Goal: Task Accomplishment & Management: Manage account settings

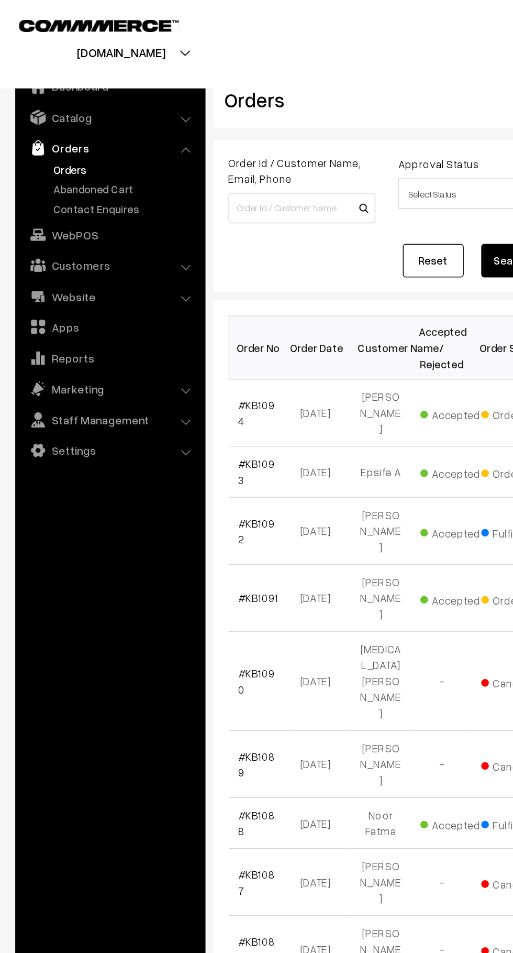
click at [97, 126] on link "Abandoned Cart" at bounding box center [86, 130] width 104 height 11
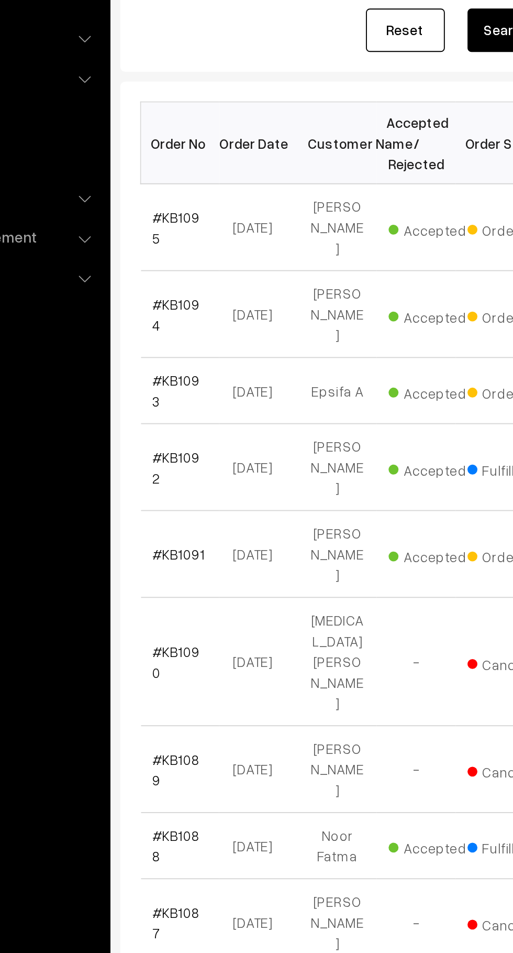
click at [182, 280] on link "#KB1095" at bounding box center [176, 284] width 25 height 20
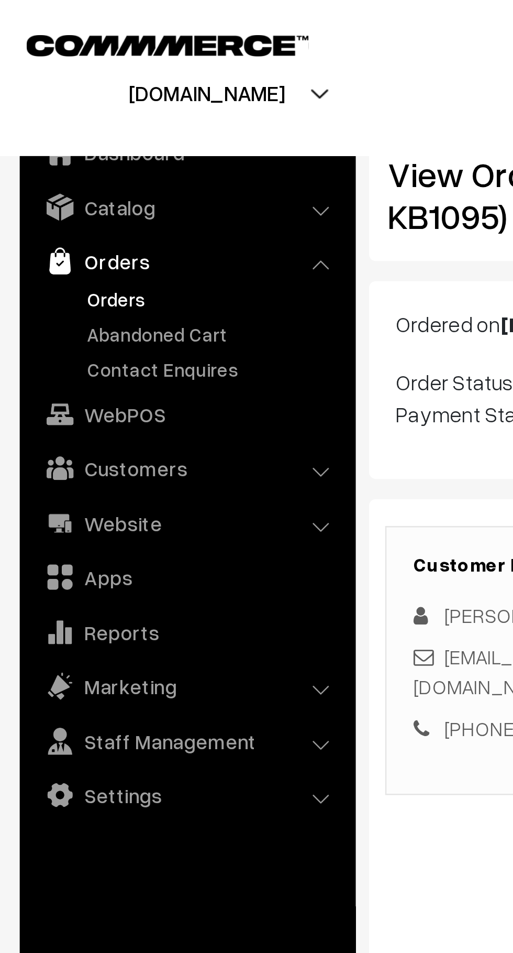
click at [48, 119] on link "Orders" at bounding box center [86, 116] width 104 height 11
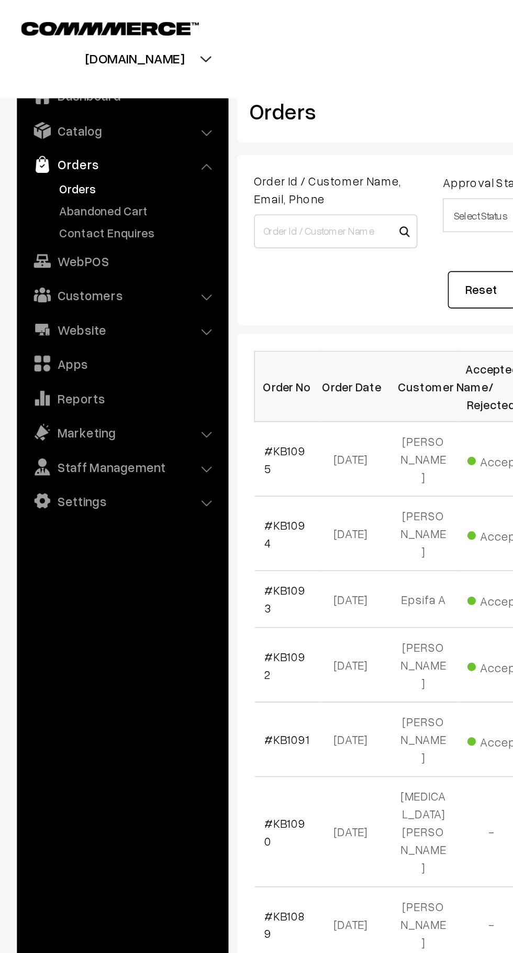
click at [49, 81] on link "Catalog" at bounding box center [75, 80] width 125 height 19
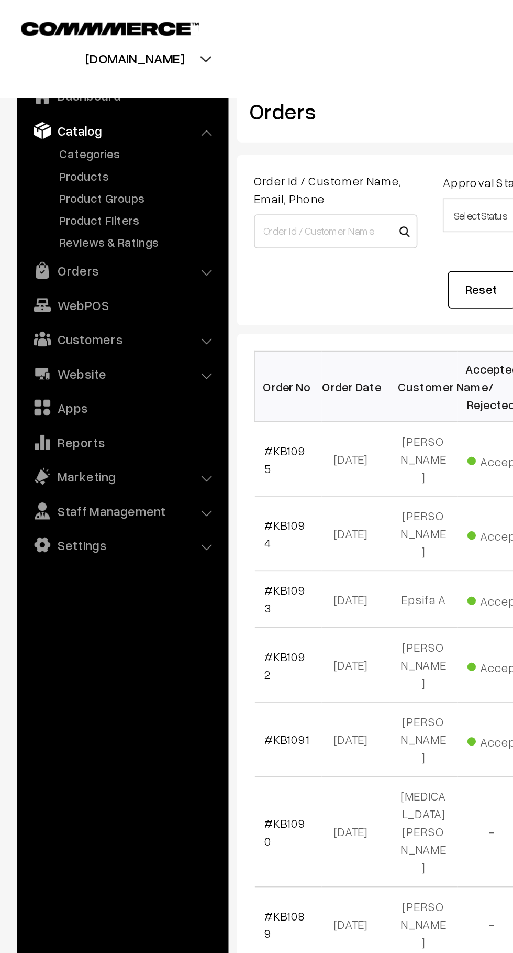
click at [41, 110] on link "Products" at bounding box center [86, 108] width 104 height 11
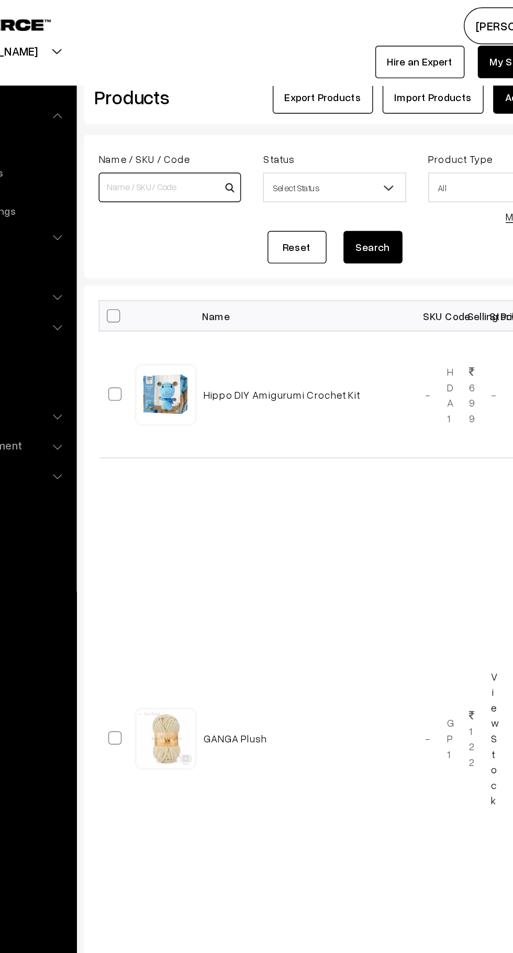
click at [225, 131] on input at bounding box center [207, 133] width 101 height 21
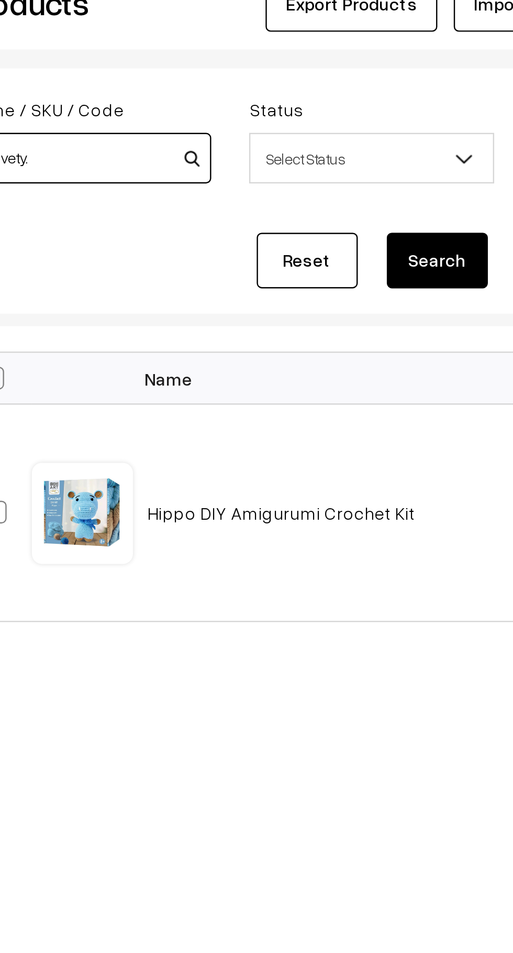
type input "Velvety."
click at [354, 175] on button "Search" at bounding box center [352, 175] width 42 height 23
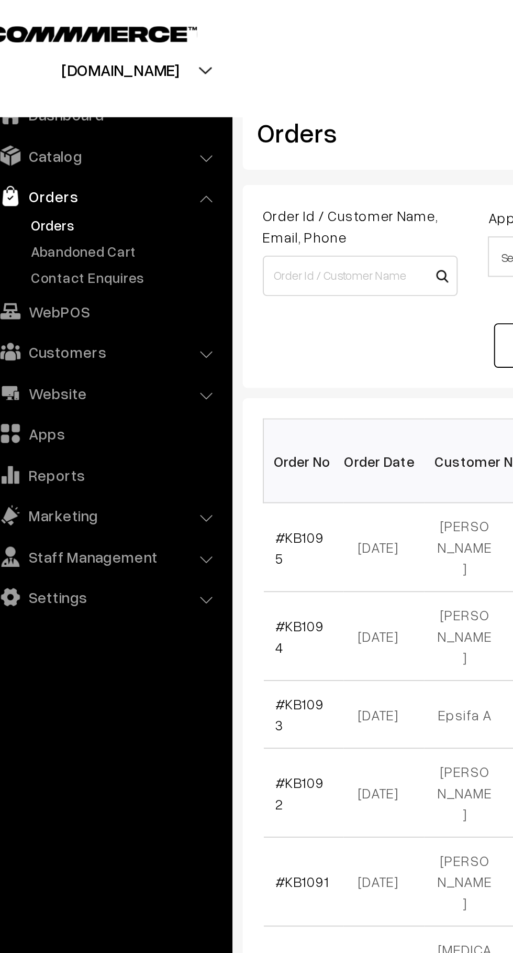
click at [86, 133] on link "Abandoned Cart" at bounding box center [86, 130] width 104 height 11
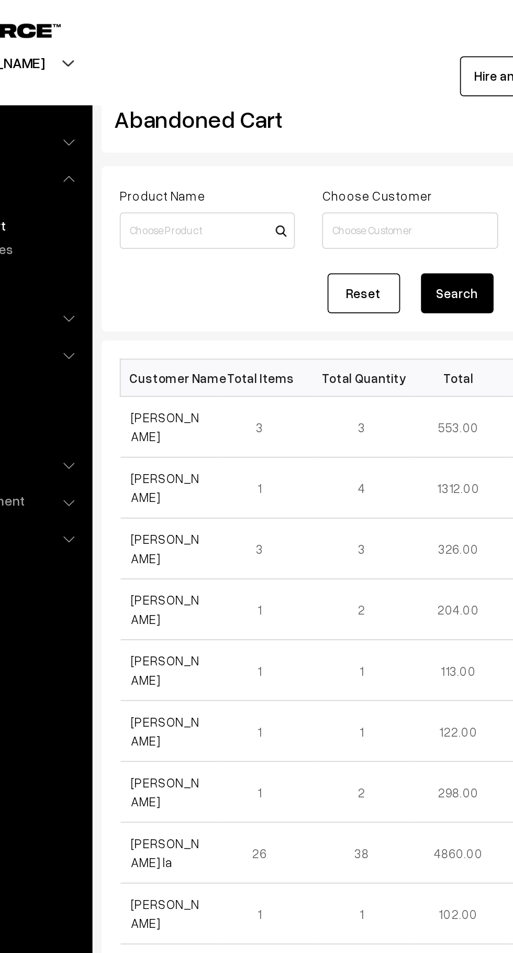
click at [190, 279] on link "[PERSON_NAME]" at bounding box center [183, 281] width 39 height 20
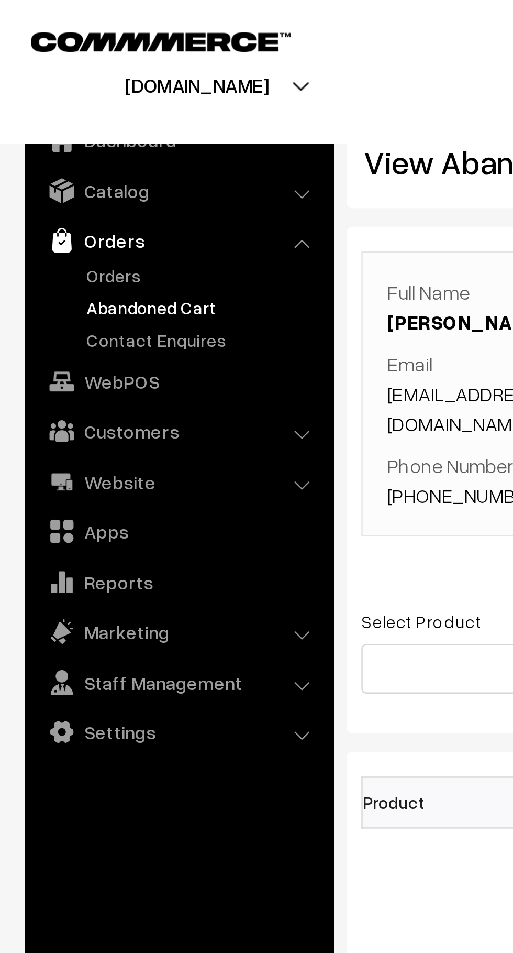
click at [58, 119] on link "Orders" at bounding box center [86, 116] width 104 height 11
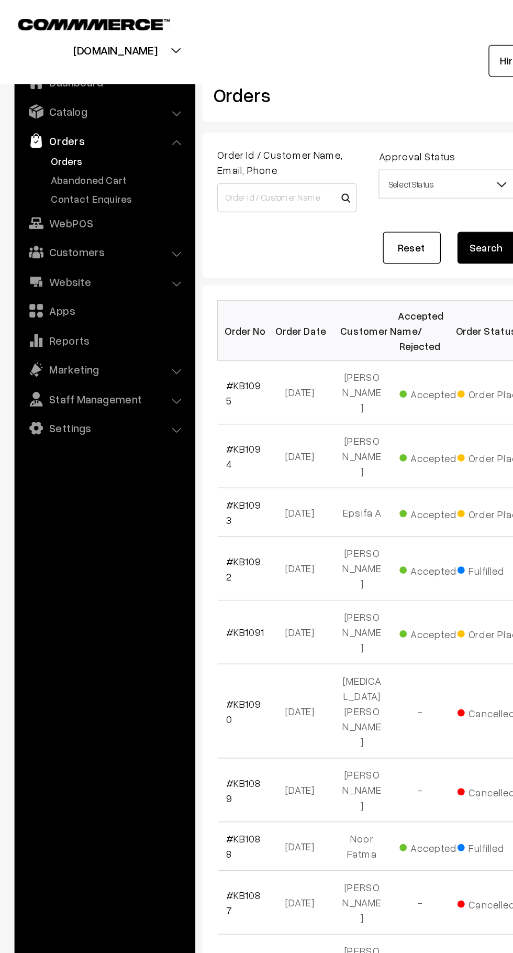
click at [89, 118] on link "Orders" at bounding box center [86, 116] width 104 height 11
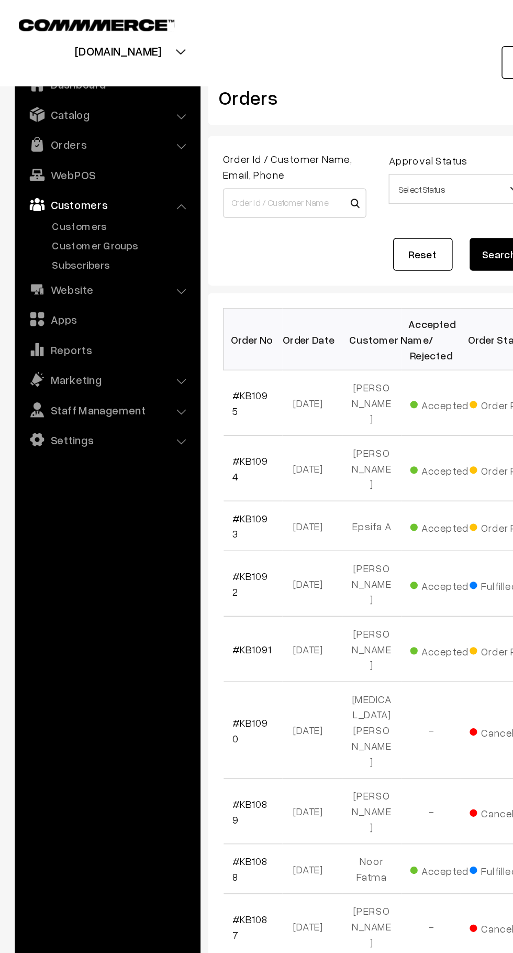
click at [72, 161] on link "Customers" at bounding box center [86, 158] width 104 height 11
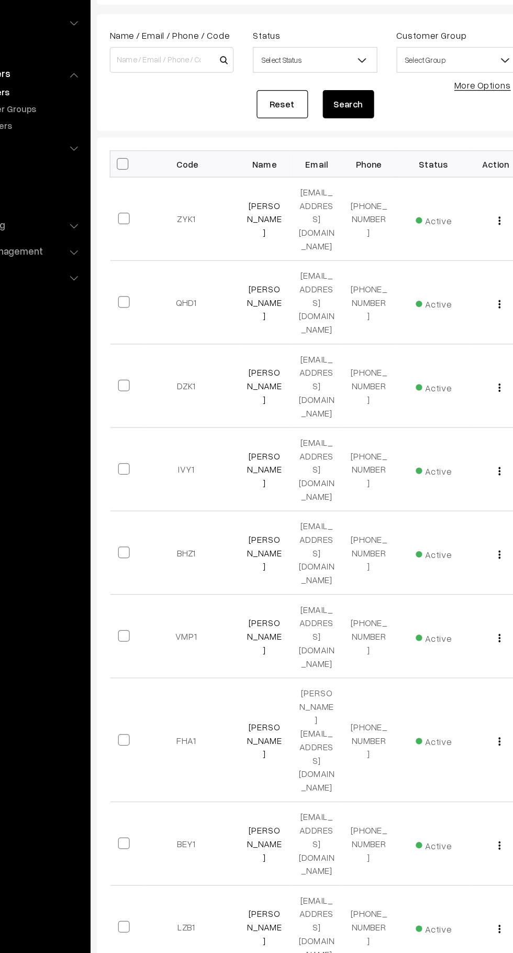
click at [284, 247] on link "[PERSON_NAME]" at bounding box center [283, 262] width 28 height 31
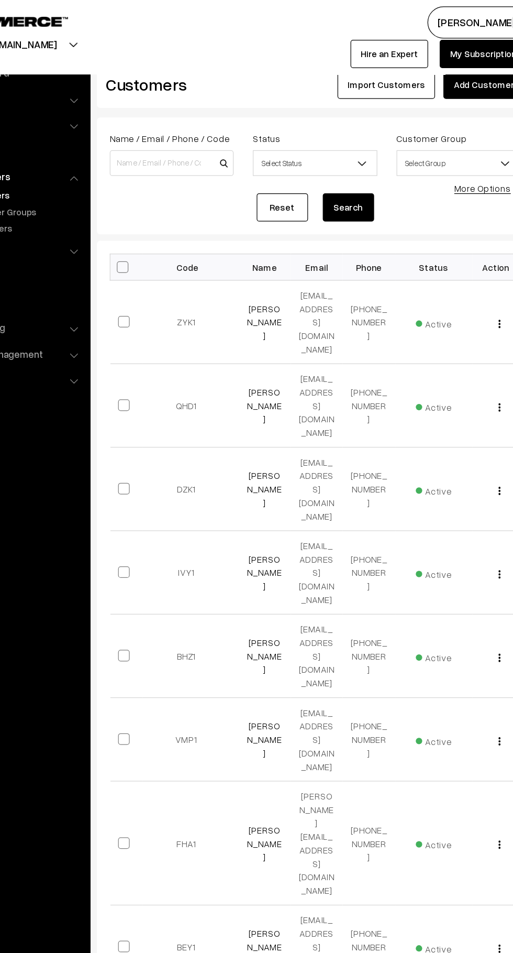
click at [289, 315] on link "[PERSON_NAME]" at bounding box center [283, 330] width 28 height 31
